Goal: Task Accomplishment & Management: Manage account settings

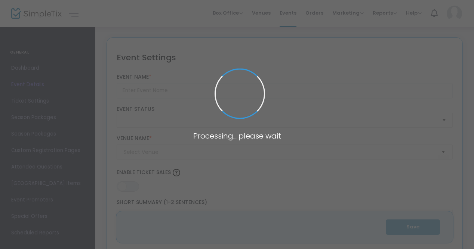
type input "2025 14th Annual Racine County Sports Hall Of Fame Induction Ceremony"
type textarea "Join us for a night of dinner, drinks, and sports! Racine Heritage Museum's Ann…"
type input "5.5000 %"
type input "Buy Tickets"
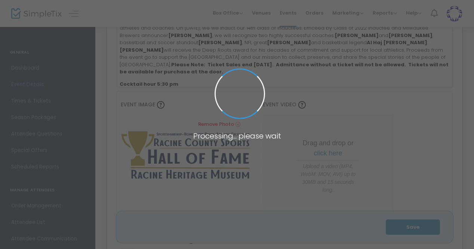
type input "[GEOGRAPHIC_DATA]"
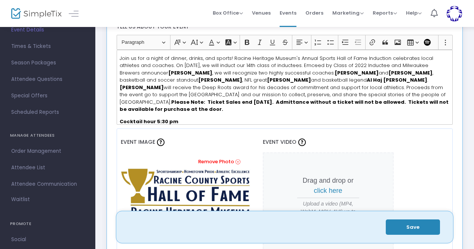
scroll to position [75, 0]
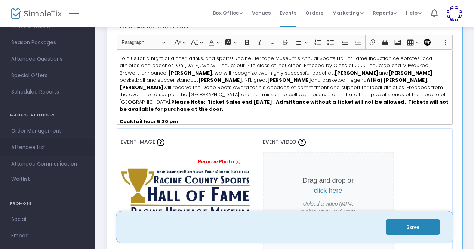
click at [27, 147] on span "Attendee List" at bounding box center [47, 147] width 73 height 10
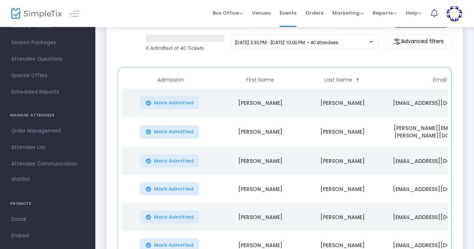
scroll to position [63, 0]
click at [343, 81] on span "Last Name" at bounding box center [338, 80] width 28 height 6
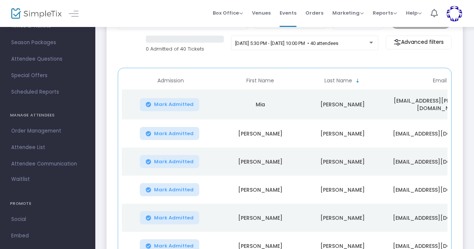
click at [345, 80] on span "Last Name" at bounding box center [338, 80] width 28 height 6
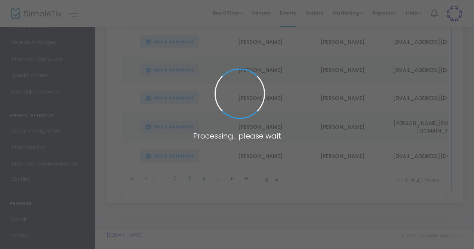
scroll to position [213, 0]
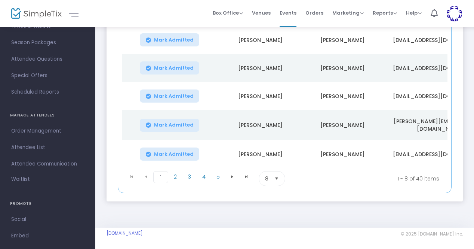
click at [175, 181] on li "2" at bounding box center [175, 178] width 14 height 15
click at [175, 176] on span "2" at bounding box center [175, 176] width 14 height 11
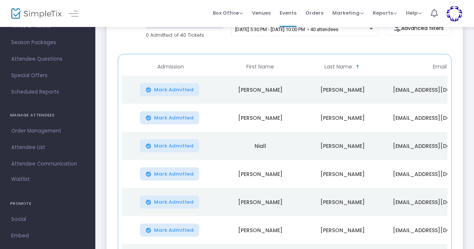
scroll to position [63, 0]
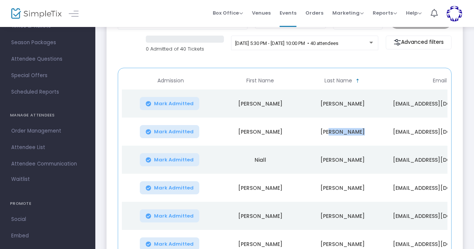
drag, startPoint x: 332, startPoint y: 130, endPoint x: 358, endPoint y: 130, distance: 26.2
click at [358, 130] on td "[PERSON_NAME]" at bounding box center [342, 131] width 82 height 28
click at [364, 147] on td "[PERSON_NAME]" at bounding box center [342, 159] width 82 height 28
